Goal: Task Accomplishment & Management: Use online tool/utility

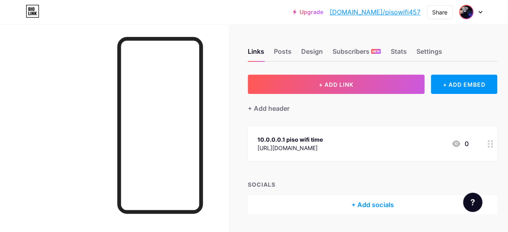
click at [470, 12] on img at bounding box center [466, 12] width 13 height 13
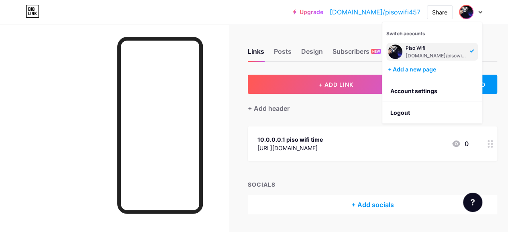
click at [418, 51] on div "Piso Wifi" at bounding box center [436, 48] width 62 height 6
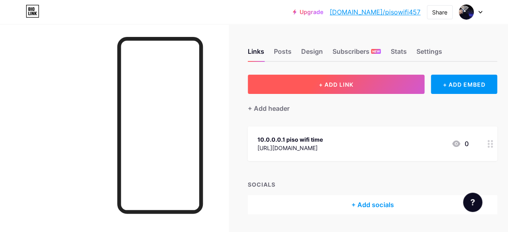
click at [336, 88] on span "+ ADD LINK" at bounding box center [336, 84] width 35 height 7
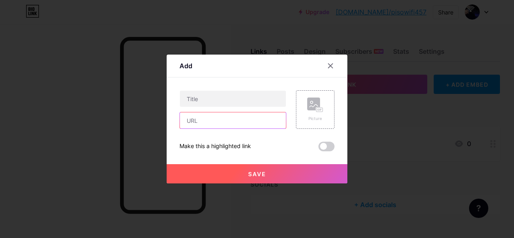
click at [201, 120] on input "text" at bounding box center [233, 120] width 106 height 16
type input "[URL][DOMAIN_NAME]"
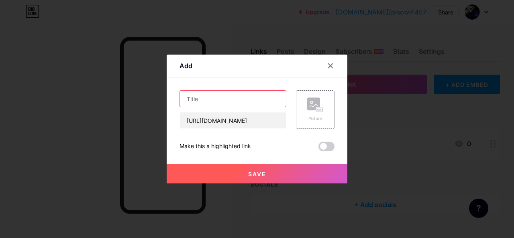
click at [192, 100] on input "text" at bounding box center [233, 99] width 106 height 16
paste input "10.0.0.0.1 piso wifi time"
type input "10.0.0.0.1 piso wifi time"
click at [261, 174] on span "Save" at bounding box center [257, 174] width 18 height 7
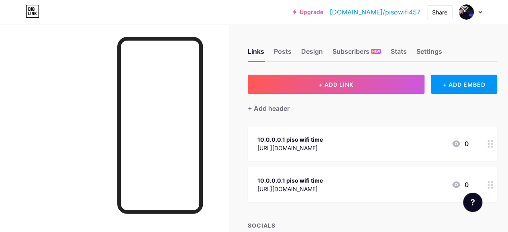
click at [389, 12] on link "[DOMAIN_NAME]/pisowifi457" at bounding box center [375, 12] width 91 height 10
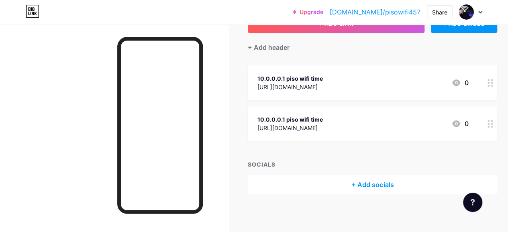
scroll to position [63, 0]
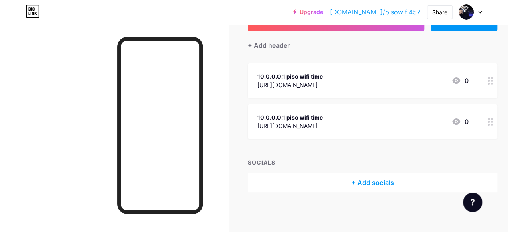
click at [493, 125] on icon at bounding box center [490, 122] width 6 height 8
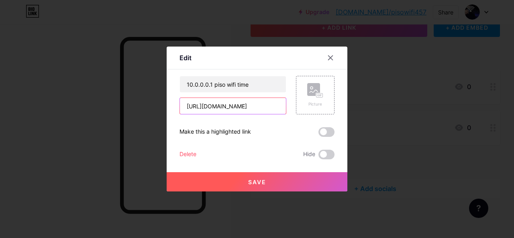
click at [220, 106] on input "[URL][DOMAIN_NAME]" at bounding box center [233, 106] width 106 height 16
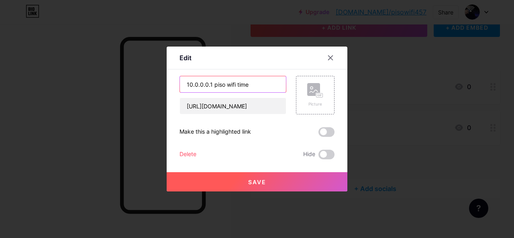
drag, startPoint x: 231, startPoint y: 84, endPoint x: 277, endPoint y: 79, distance: 46.0
click at [277, 79] on input "10.0.0.0.1 piso wifi time" at bounding box center [233, 84] width 106 height 16
type input "10.0.0.0.1"
click at [258, 181] on span "Save" at bounding box center [257, 182] width 18 height 7
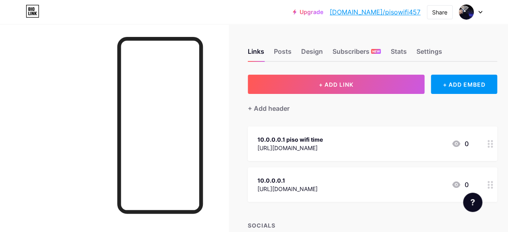
scroll to position [0, 0]
